Goal: Information Seeking & Learning: Learn about a topic

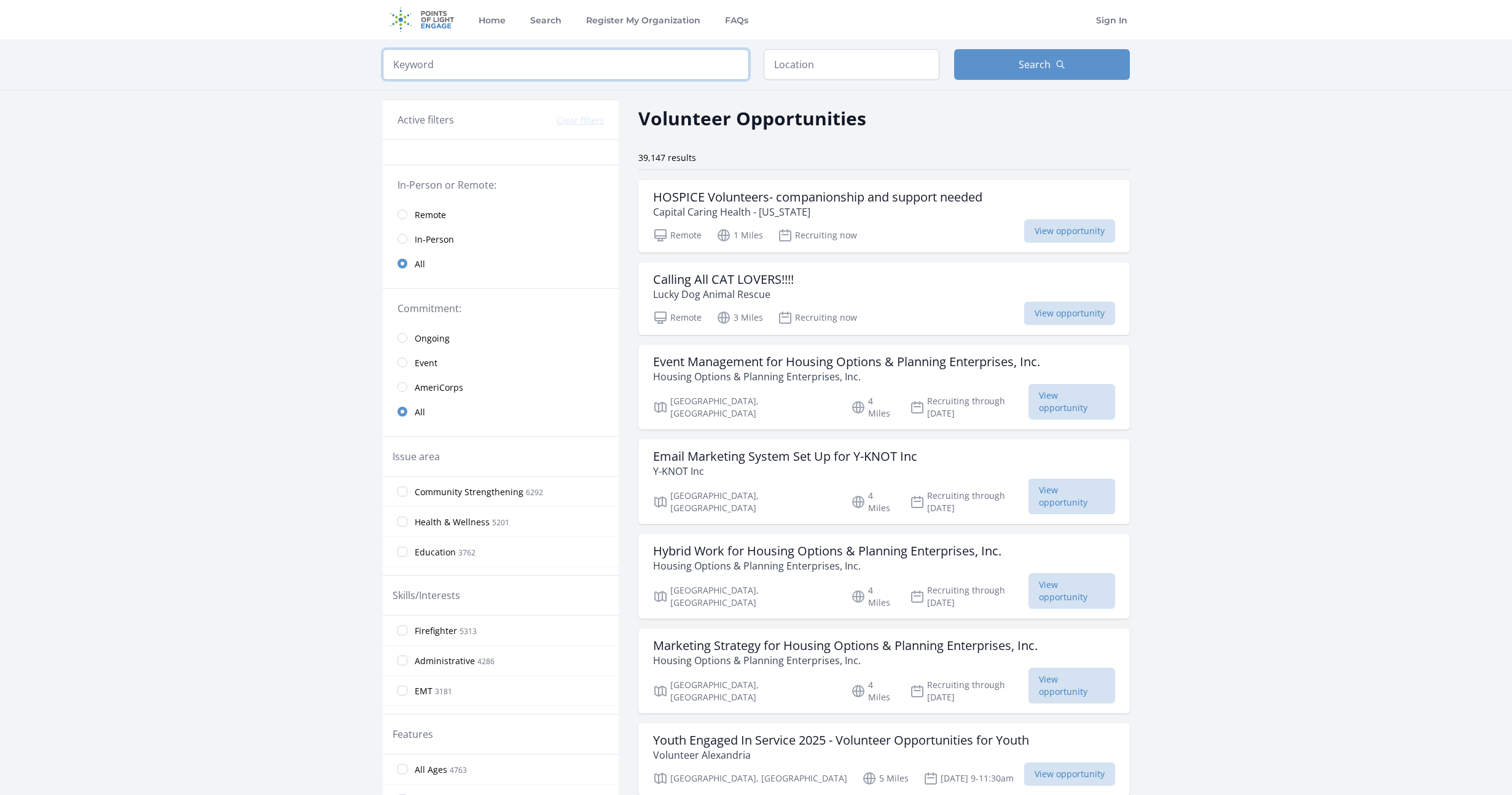
click at [438, 74] on input "search" at bounding box center [566, 64] width 366 height 31
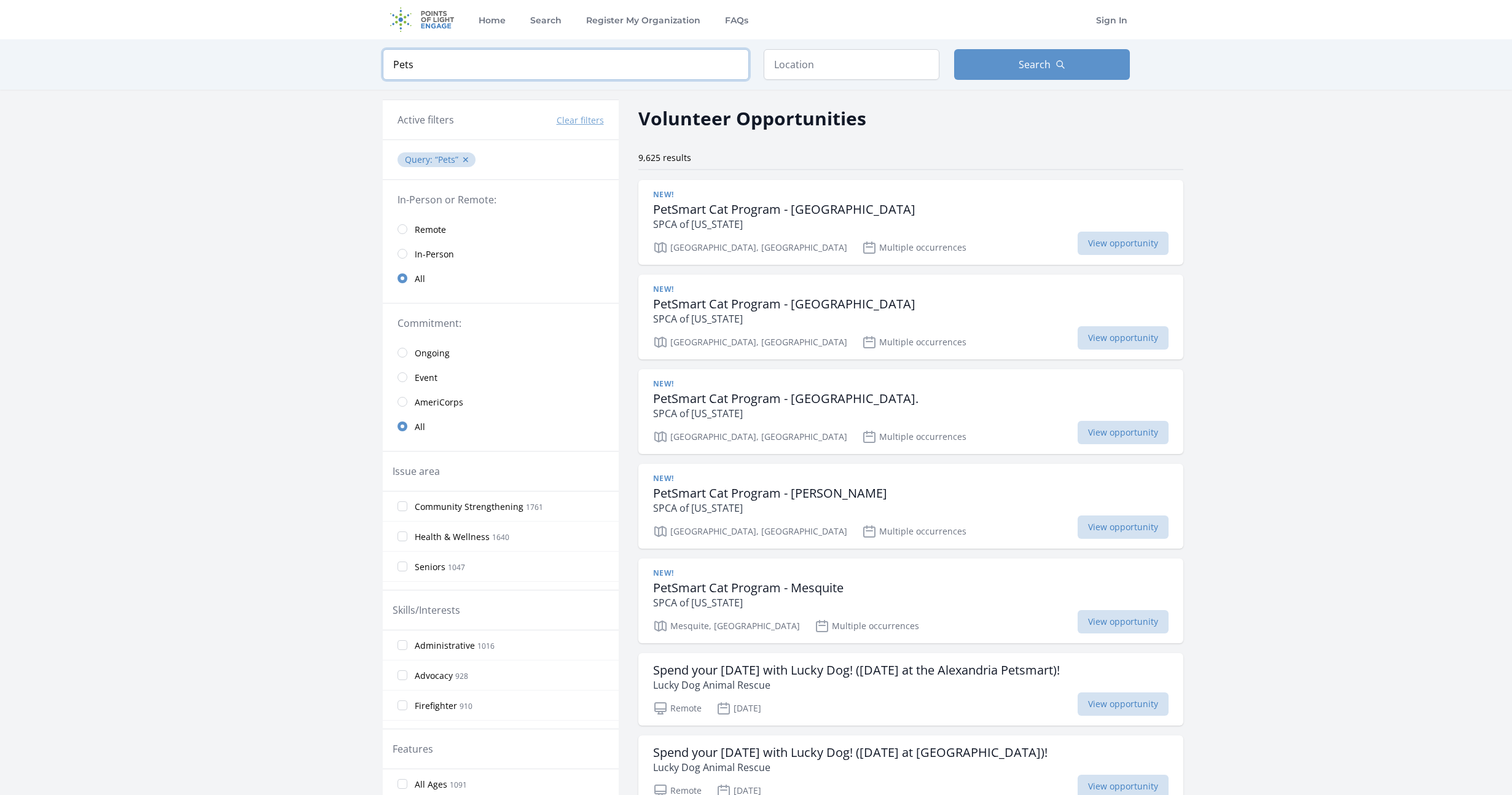
type input "Pets"
click at [782, 63] on input "text" at bounding box center [851, 64] width 176 height 31
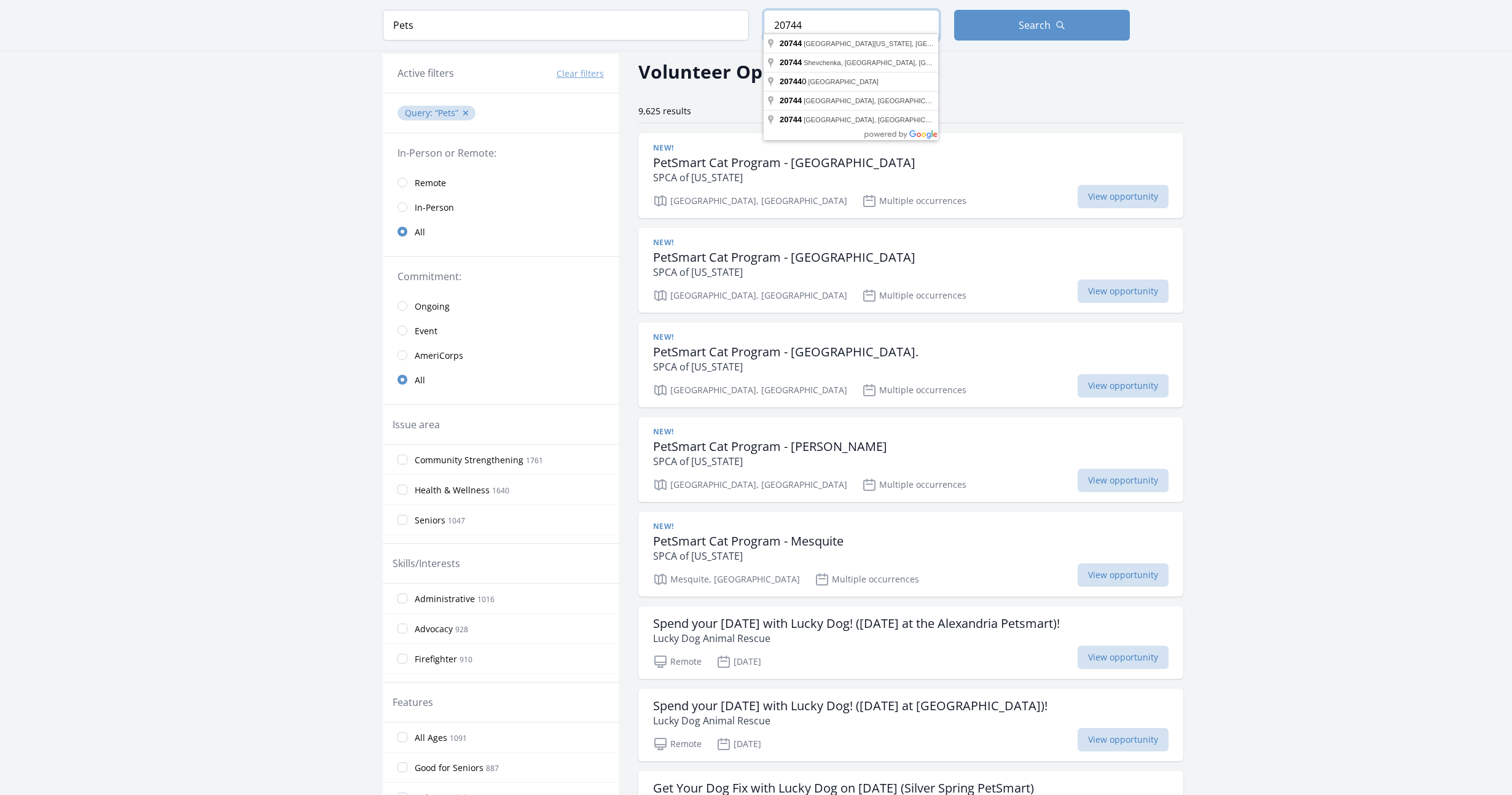
scroll to position [63, 0]
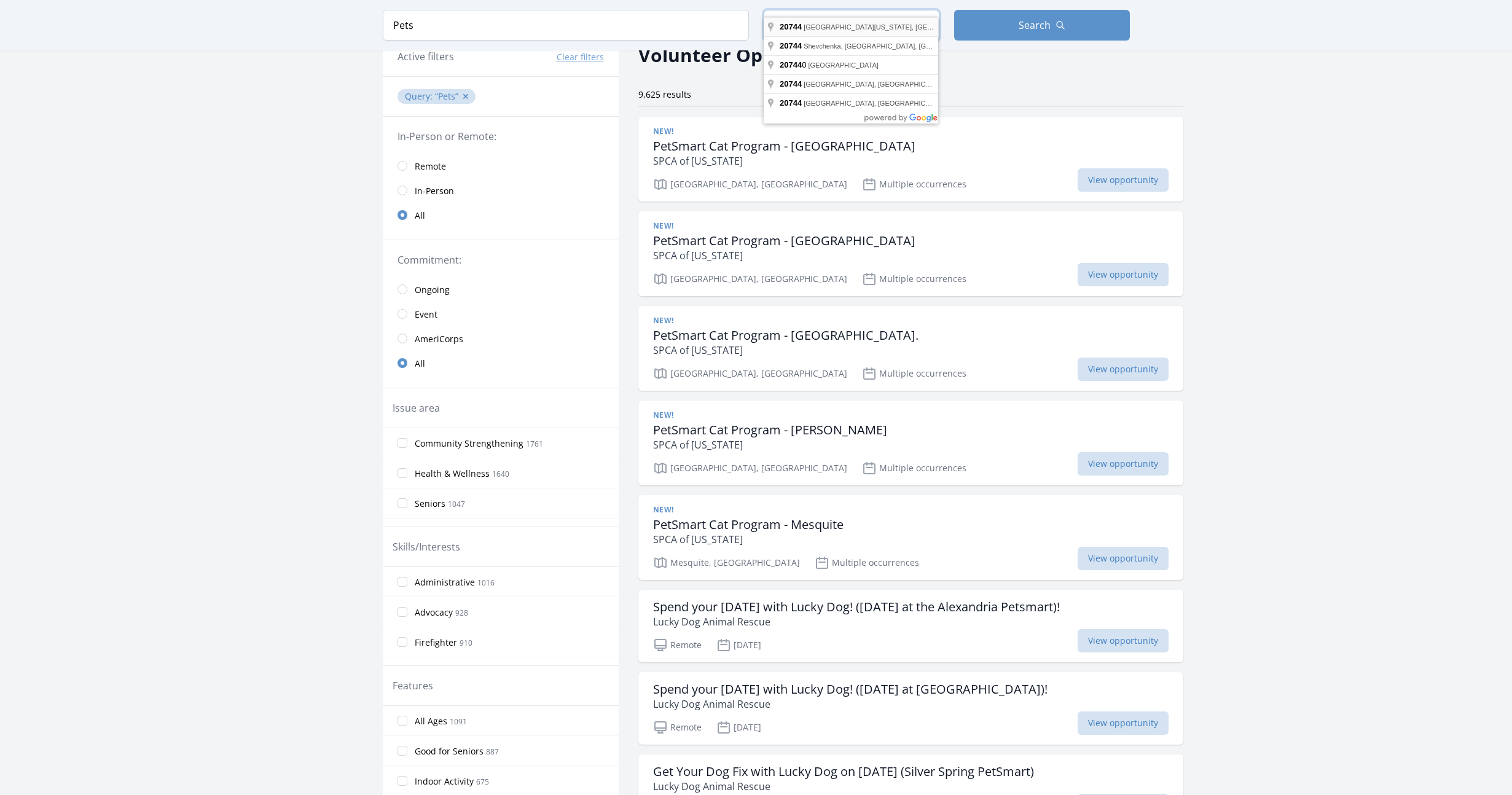
type input "Fort Washington, MD 20744, USA"
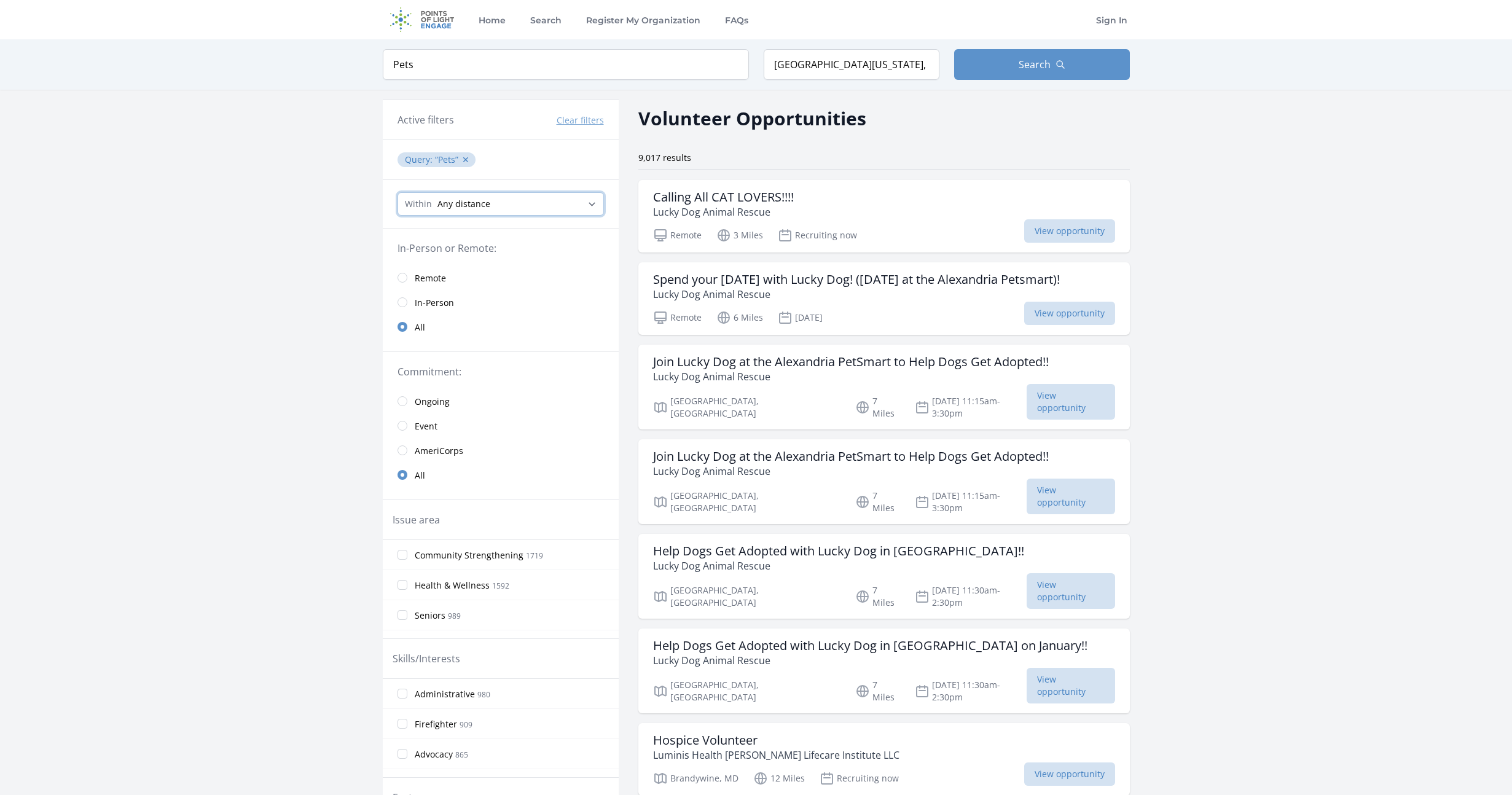
click at [592, 205] on select "Any distance , 5 Miles , 20 Miles , 50 Miles , 100 Miles" at bounding box center [500, 204] width 206 height 23
select select "32186"
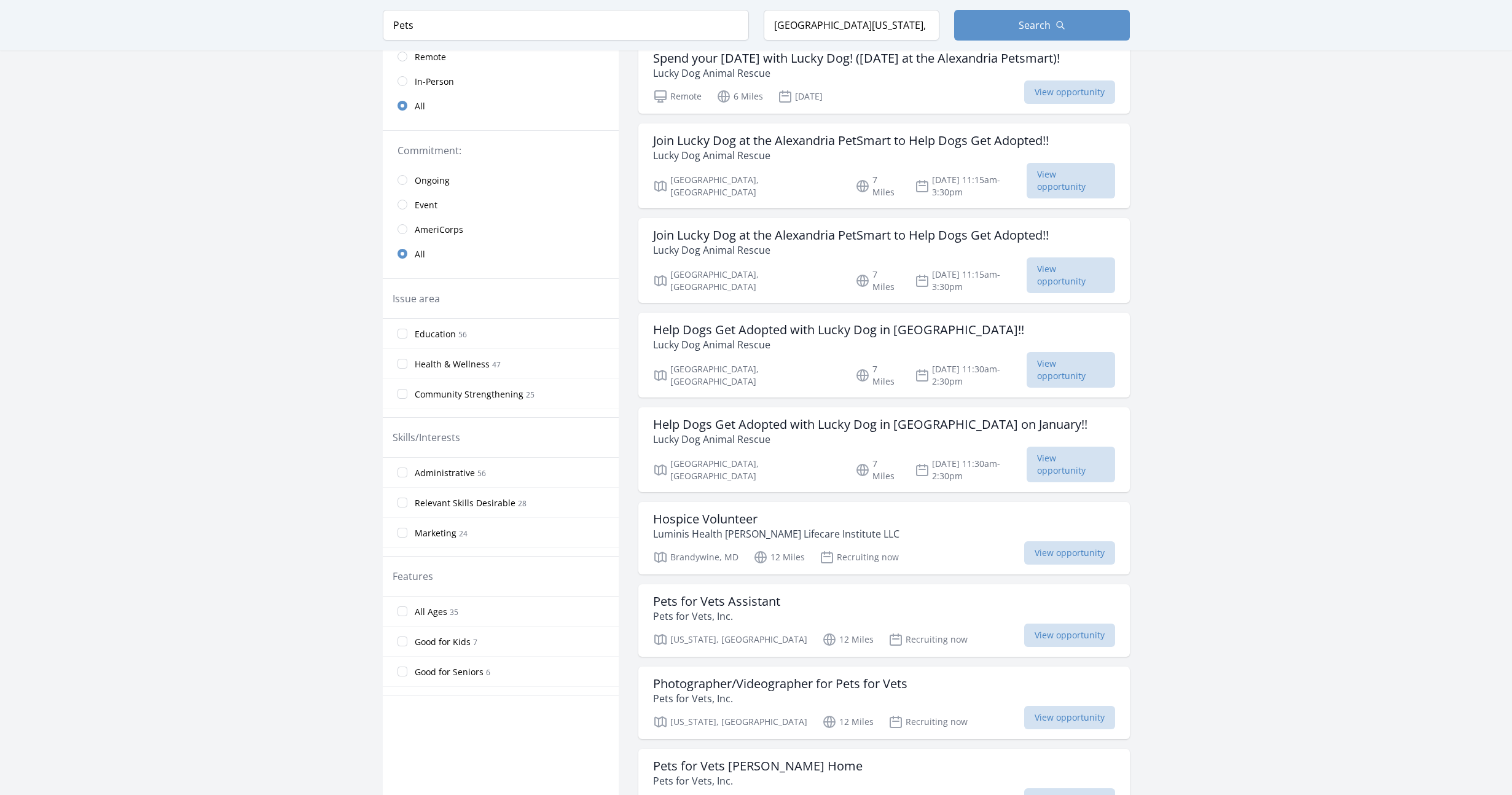
scroll to position [220, 0]
drag, startPoint x: 368, startPoint y: 567, endPoint x: 502, endPoint y: 689, distance: 181.2
click at [510, 688] on main "Keyword Pets Location Fort Washington, MD 20744, USA Search Active filters Clea…" at bounding box center [756, 780] width 1512 height 1923
copy fieldset "Features All Ages 35 Good for Kids 7 Good for Seniors 6"
click at [1174, 53] on main "Keyword Pets Location Fort Washington, MD 20744, USA Search Active filters Clea…" at bounding box center [756, 780] width 1512 height 1923
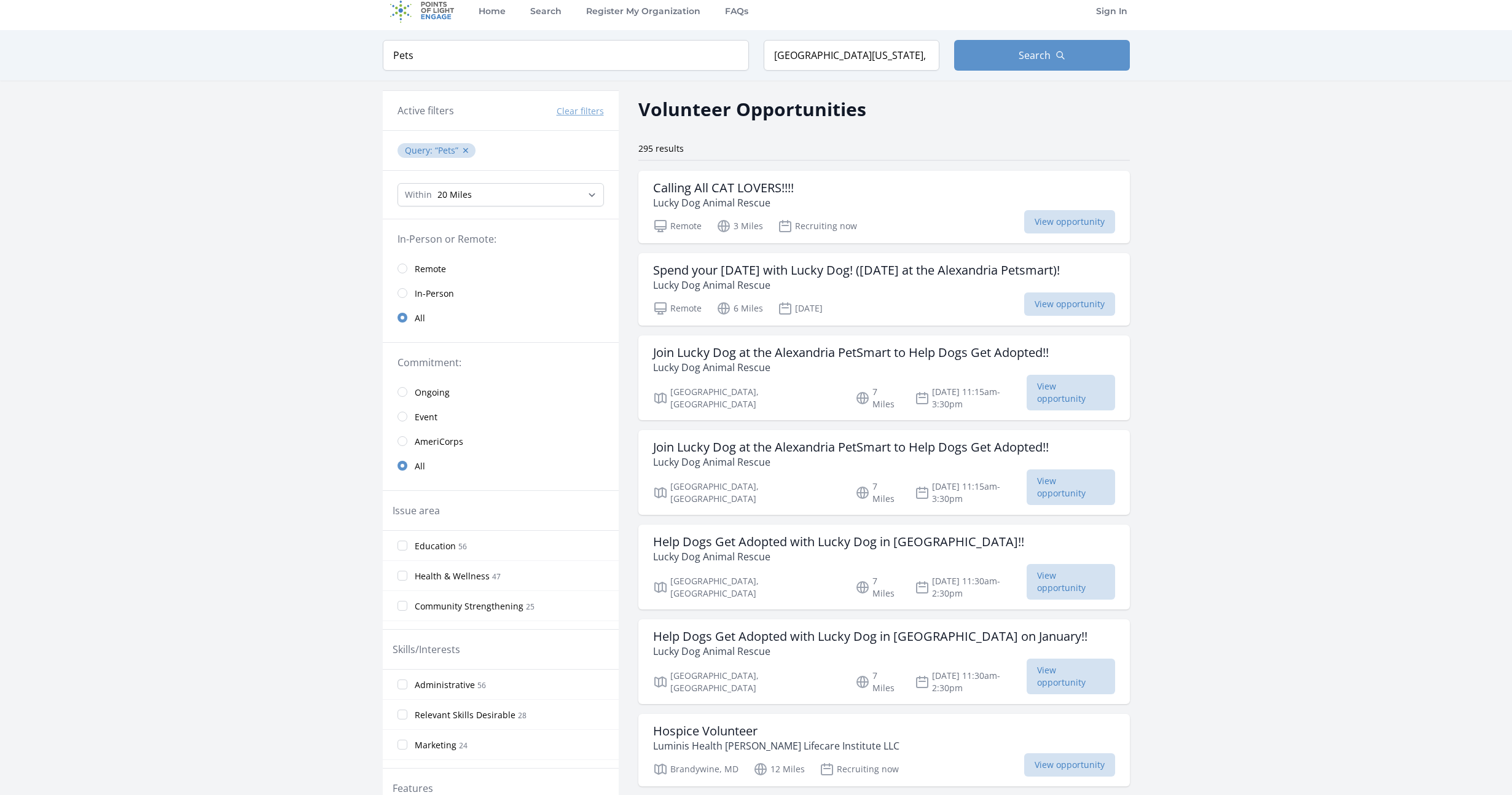
scroll to position [0, 0]
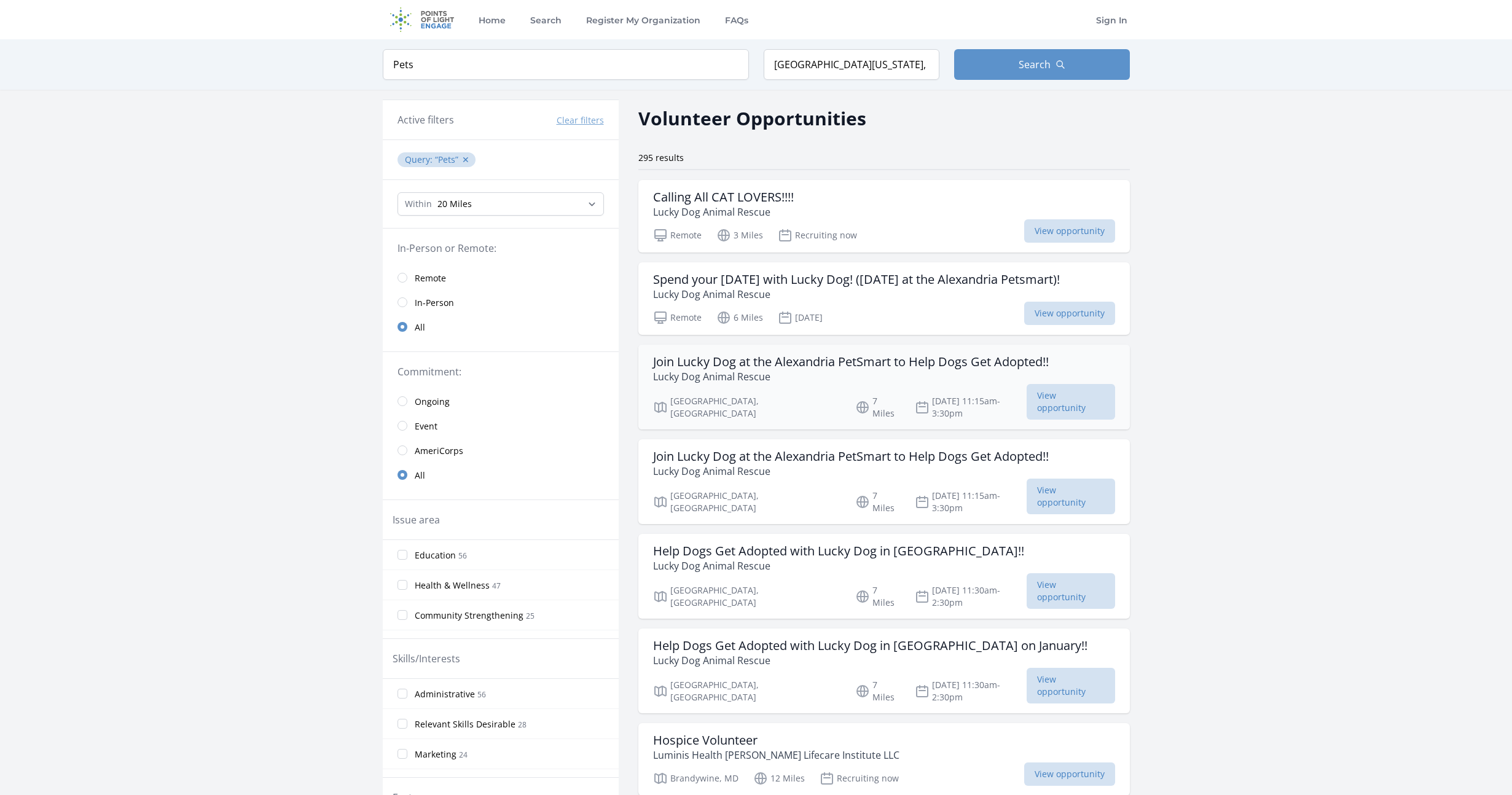
click at [695, 357] on h3 "Join Lucky Dog at the Alexandria PetSmart to Help Dogs Get Adopted!!" at bounding box center [850, 362] width 396 height 15
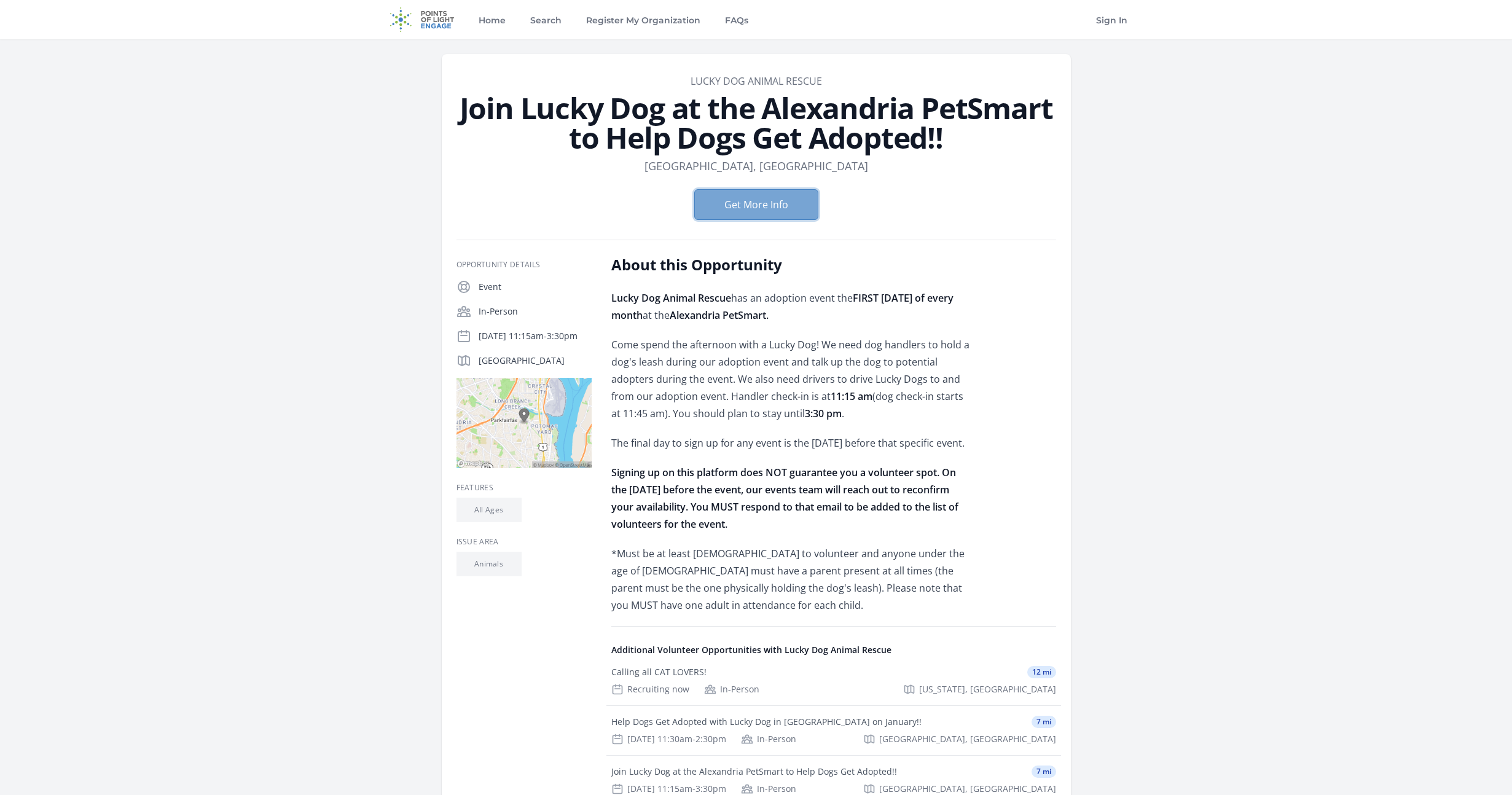
click at [789, 202] on button "Get More Info" at bounding box center [756, 204] width 124 height 31
click at [738, 215] on button "Get More Info" at bounding box center [756, 204] width 124 height 31
